Goal: Task Accomplishment & Management: Manage account settings

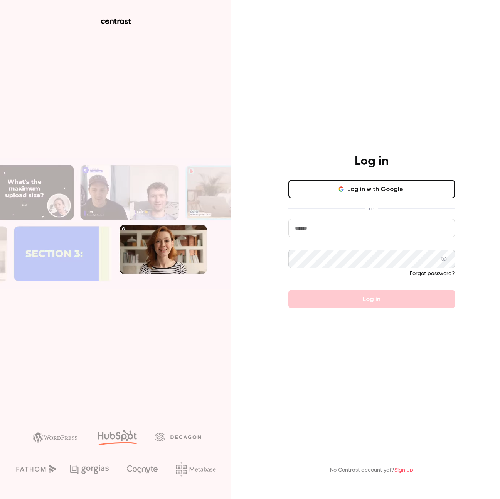
click at [360, 193] on button "Log in with Google" at bounding box center [372, 189] width 167 height 19
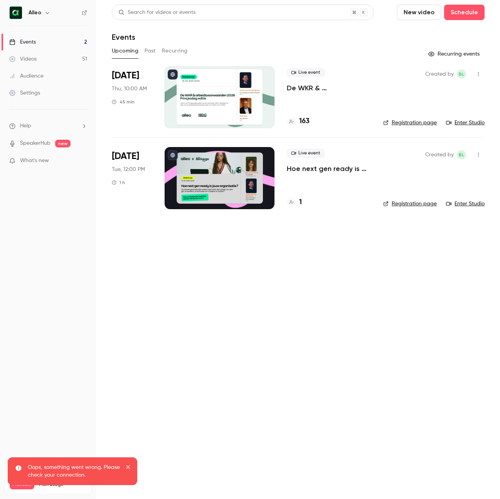
click at [47, 12] on icon "button" at bounding box center [47, 13] width 6 height 6
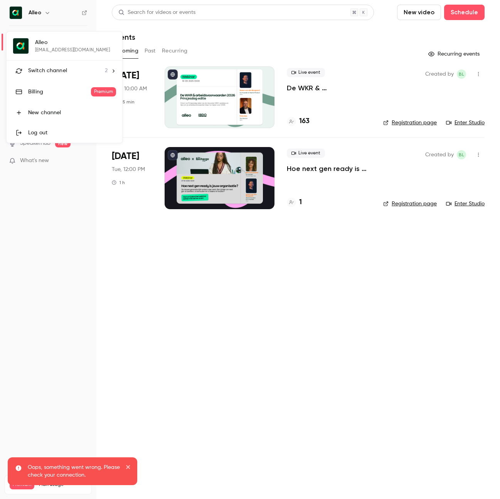
click at [54, 74] on span "Switch channel" at bounding box center [47, 71] width 39 height 8
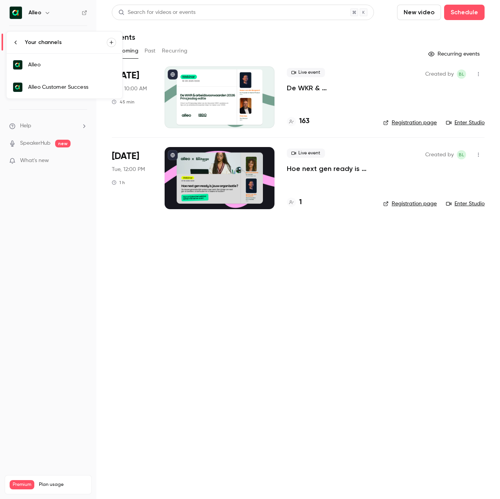
click at [68, 85] on div "Alleo Customer Success" at bounding box center [72, 87] width 88 height 8
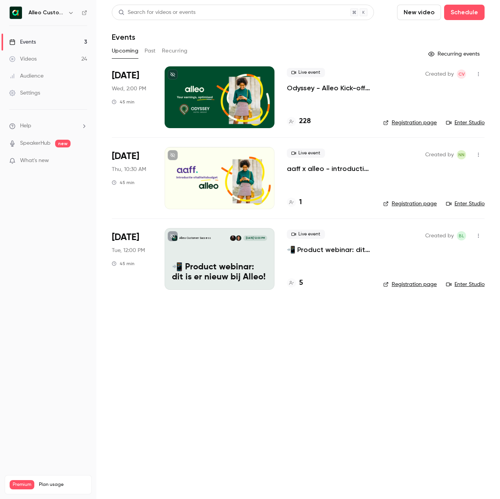
click at [338, 169] on p "aaff x alleo - introductie vitaliteitsbudget" at bounding box center [329, 168] width 84 height 9
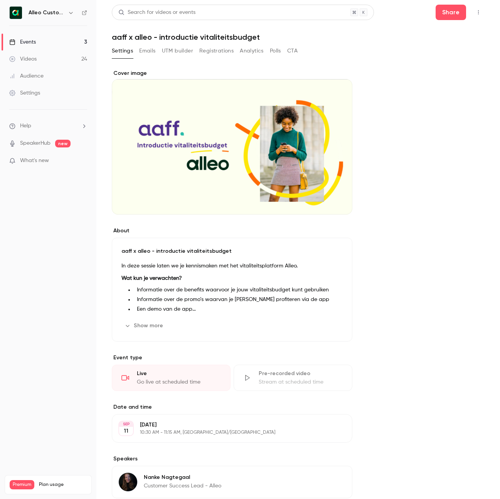
scroll to position [117, 0]
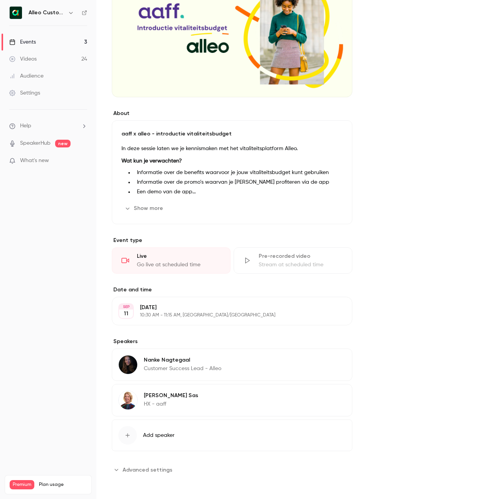
click at [330, 310] on button "Edit" at bounding box center [332, 311] width 28 height 12
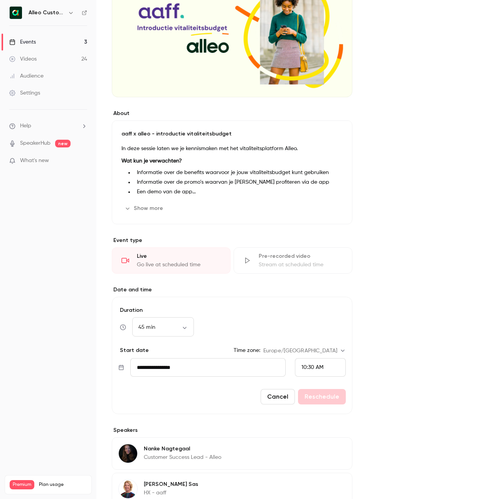
click at [182, 374] on input "**********" at bounding box center [207, 367] width 155 height 19
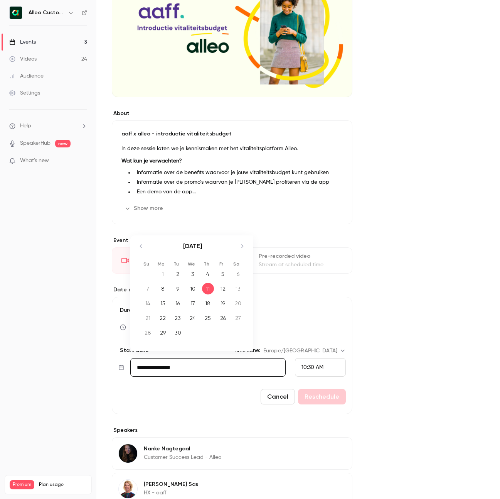
click at [240, 246] on icon "Move forward to switch to the next month." at bounding box center [242, 246] width 9 height 9
click at [209, 273] on div "2" at bounding box center [208, 274] width 12 height 12
type input "**********"
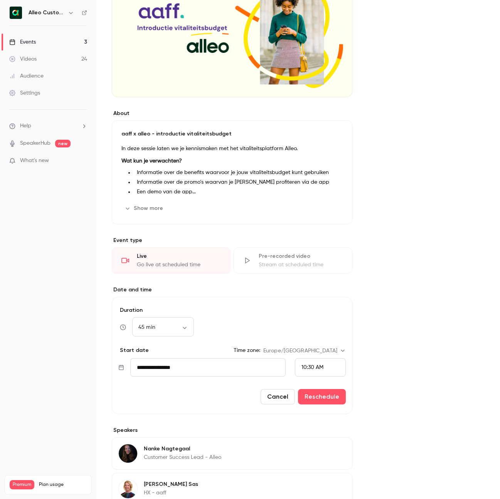
click at [319, 366] on span "10:30 AM" at bounding box center [313, 367] width 22 height 5
click at [320, 292] on span "11:30 AM" at bounding box center [312, 290] width 21 height 5
click at [331, 399] on button "Reschedule" at bounding box center [322, 396] width 48 height 15
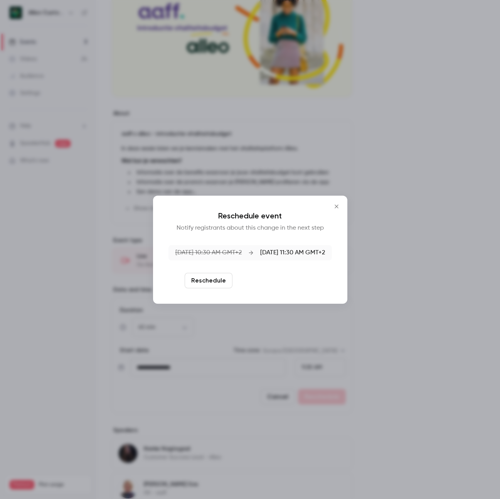
click at [259, 280] on button "Reschedule and notify" at bounding box center [276, 280] width 80 height 15
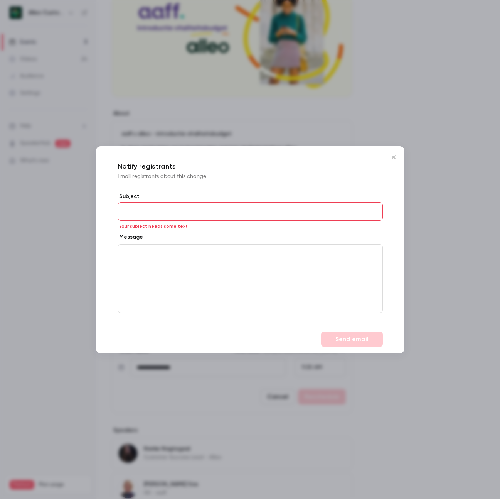
click at [395, 158] on icon "Close" at bounding box center [393, 157] width 9 height 6
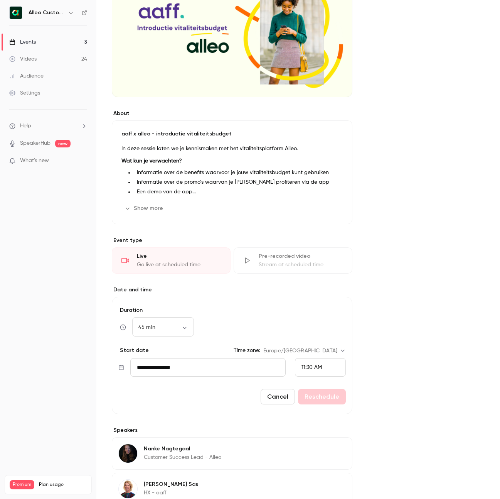
click at [312, 400] on div "Cancel Reschedule" at bounding box center [232, 396] width 228 height 15
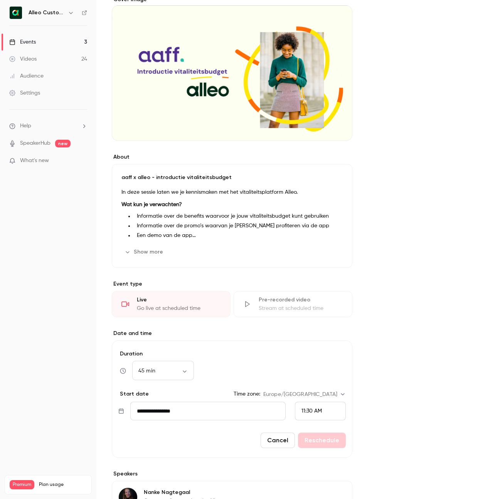
scroll to position [0, 0]
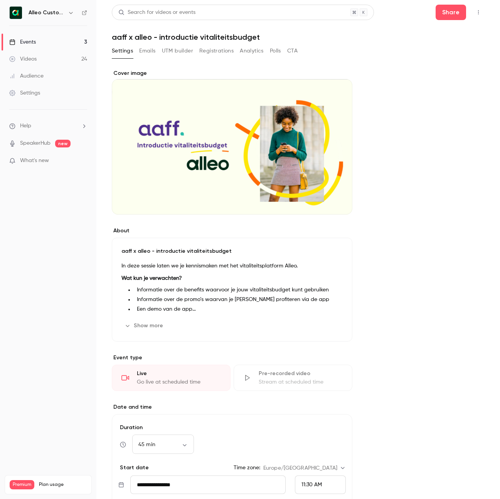
click at [152, 49] on button "Emails" at bounding box center [147, 51] width 16 height 12
